Goal: Information Seeking & Learning: Learn about a topic

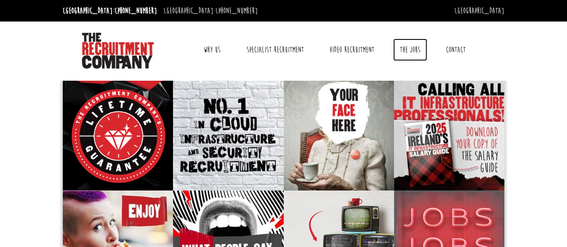
click at [413, 49] on link "The Jobs" at bounding box center [410, 50] width 34 height 22
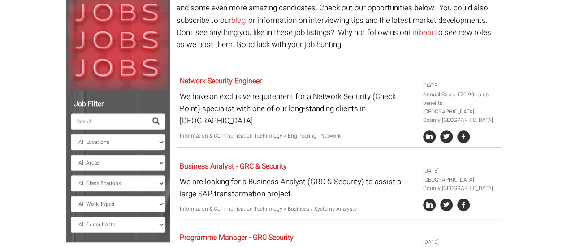
scroll to position [134, 0]
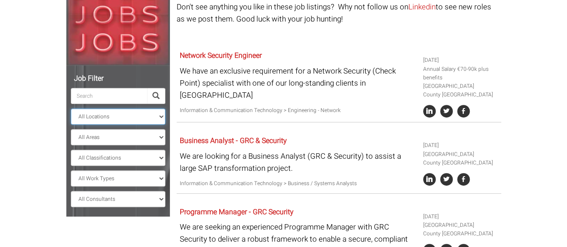
click at [153, 114] on select "All Locations [GEOGRAPHIC_DATA] [GEOGRAPHIC_DATA] [GEOGRAPHIC_DATA] [GEOGRAPHIC…" at bounding box center [118, 116] width 95 height 16
select select "[GEOGRAPHIC_DATA]"
click at [71, 108] on select "All Locations [GEOGRAPHIC_DATA] [GEOGRAPHIC_DATA] [GEOGRAPHIC_DATA] [GEOGRAPHIC…" at bounding box center [118, 116] width 95 height 16
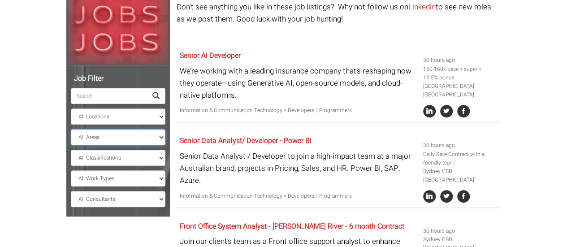
click at [154, 133] on select "All Areas [GEOGRAPHIC_DATA]" at bounding box center [118, 137] width 95 height 16
select select "[GEOGRAPHIC_DATA]"
click at [71, 129] on select "All Areas [GEOGRAPHIC_DATA]" at bounding box center [118, 137] width 95 height 16
click at [151, 158] on select "All Classifications Banking & Financial Services Information & Communication Te…" at bounding box center [118, 158] width 95 height 16
select select "Construction"
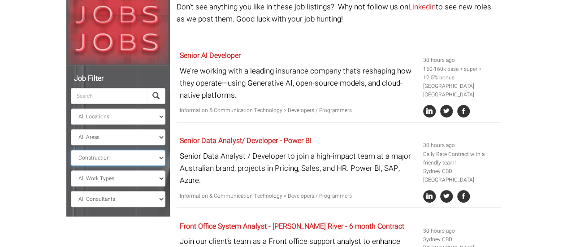
click at [71, 150] on select "All Classifications Banking & Financial Services Information & Communication Te…" at bounding box center [118, 158] width 95 height 16
select select "? string:[GEOGRAPHIC_DATA] ?"
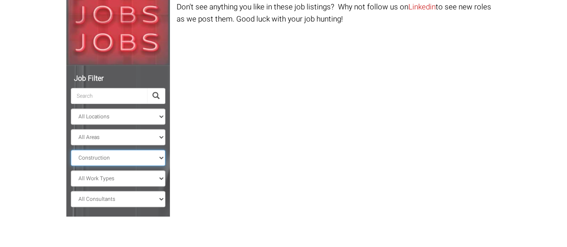
scroll to position [129, 0]
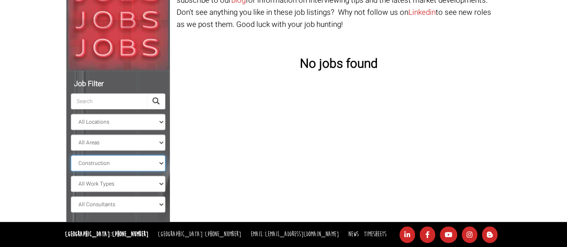
click at [134, 163] on select "All Classifications Banking & Financial Services Information & Communication Te…" at bounding box center [118, 163] width 95 height 16
select select "Design & Architecture"
click at [71, 155] on select "All Classifications Banking & Financial Services Information & Communication Te…" at bounding box center [118, 163] width 95 height 16
